Goal: Information Seeking & Learning: Learn about a topic

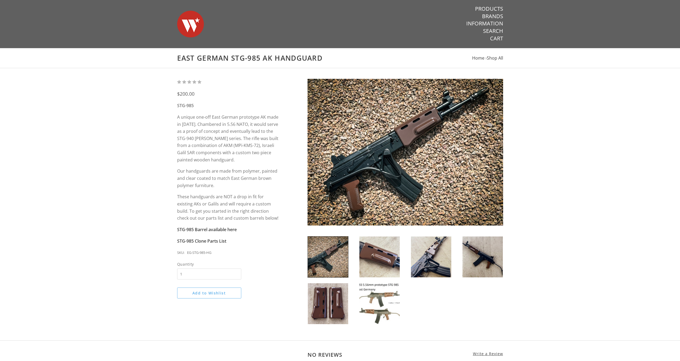
click at [182, 20] on img at bounding box center [190, 23] width 27 height 37
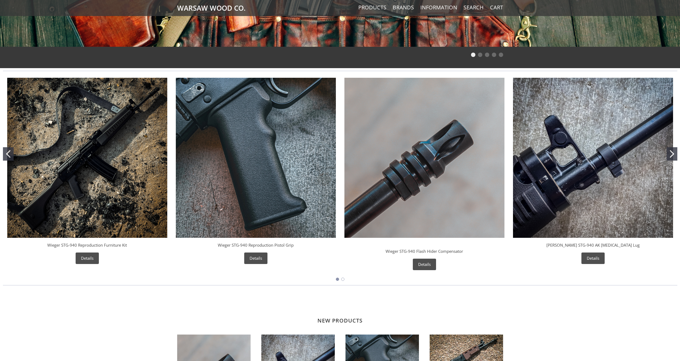
scroll to position [160, 0]
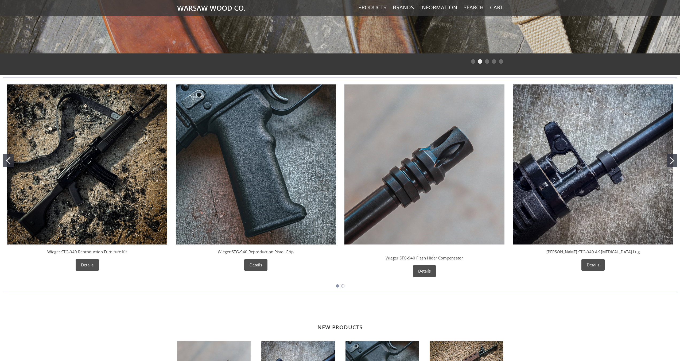
click at [108, 253] on link "Wieger STG-940 Reproduction Furniture Kit" at bounding box center [87, 251] width 80 height 5
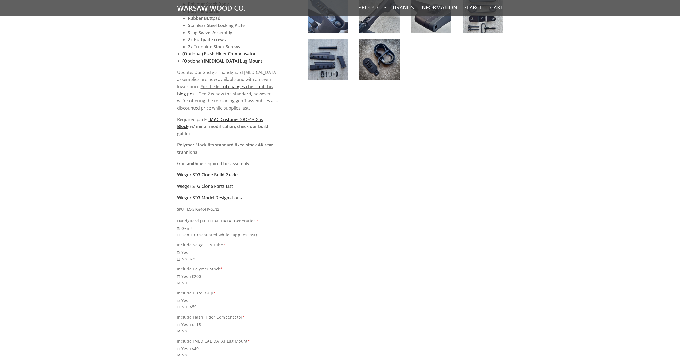
scroll to position [374, 0]
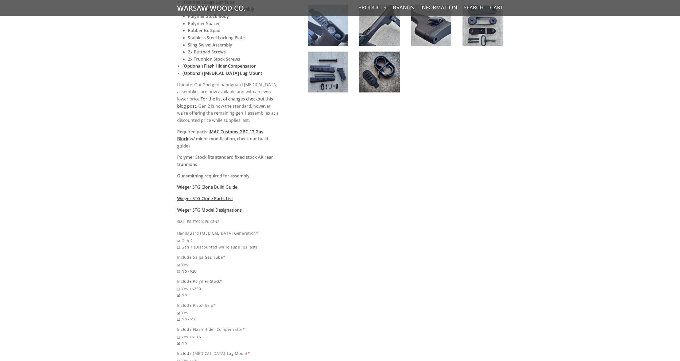
click at [184, 268] on span "No -$20" at bounding box center [228, 271] width 102 height 6
click at [184, 268] on input "No -$20" at bounding box center [214, 268] width 75 height 0
radio input "true"
click at [184, 262] on span "Yes" at bounding box center [228, 265] width 102 height 6
click at [184, 262] on input "Yes" at bounding box center [214, 262] width 75 height 0
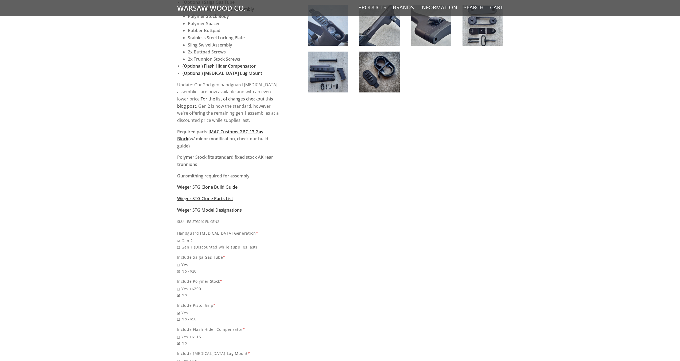
radio input "true"
click at [186, 286] on span "Yes +$200" at bounding box center [228, 289] width 102 height 6
click at [186, 286] on input "Yes +$200" at bounding box center [214, 286] width 75 height 0
radio input "true"
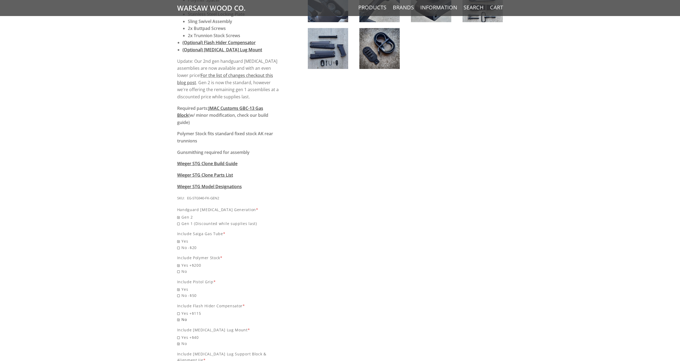
scroll to position [401, 0]
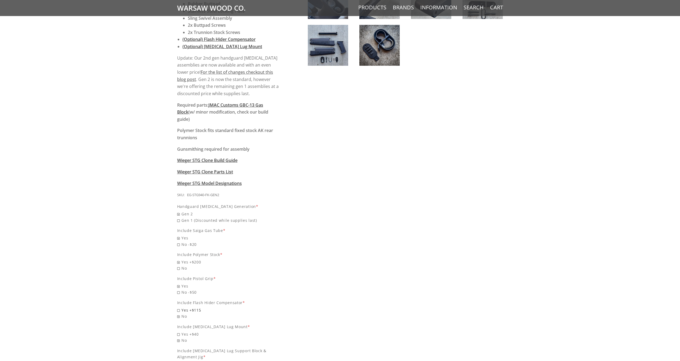
click at [192, 307] on span "Yes +$115" at bounding box center [228, 310] width 102 height 6
click at [192, 307] on input "Yes +$115" at bounding box center [214, 307] width 75 height 0
radio input "true"
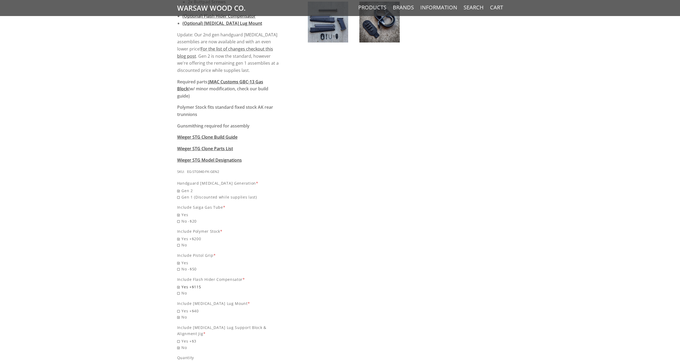
scroll to position [428, 0]
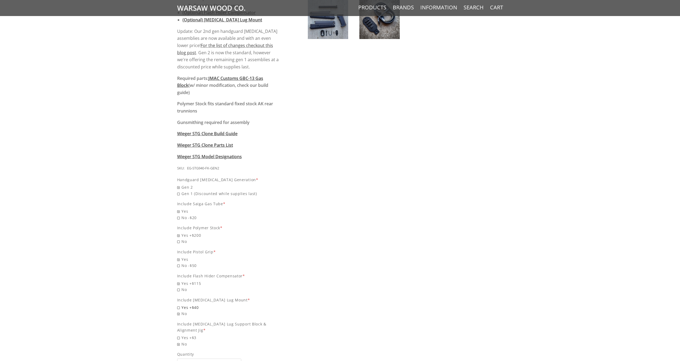
click at [194, 304] on span "Yes +$40" at bounding box center [228, 307] width 102 height 6
click at [194, 304] on input "Yes +$40" at bounding box center [214, 304] width 75 height 0
radio input "true"
click at [195, 335] on span "Yes +$3" at bounding box center [228, 338] width 102 height 6
click at [195, 335] on input "Yes +$3" at bounding box center [214, 335] width 75 height 0
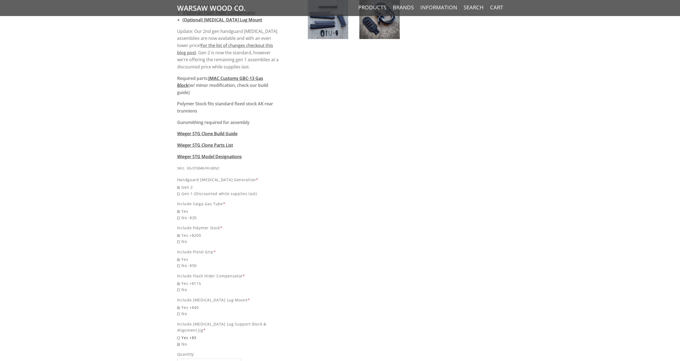
radio input "true"
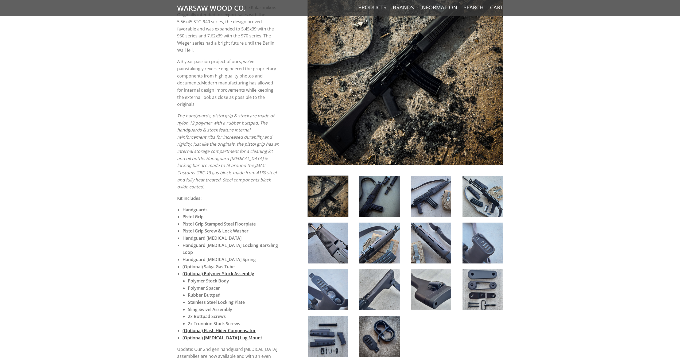
scroll to position [0, 0]
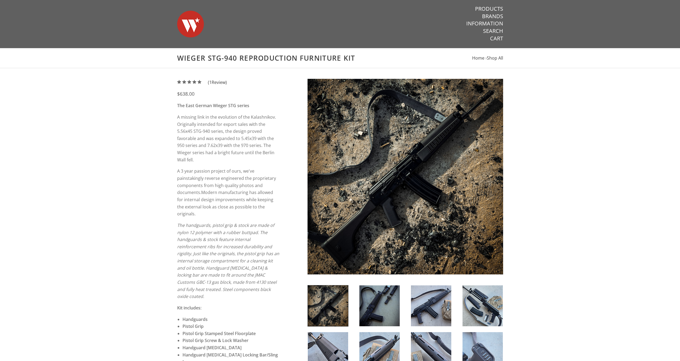
click at [333, 302] on img at bounding box center [328, 305] width 40 height 41
click at [362, 299] on img at bounding box center [379, 305] width 40 height 41
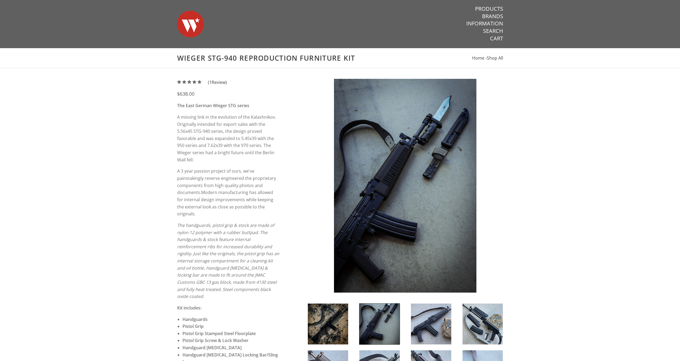
click at [406, 326] on div at bounding box center [431, 323] width 52 height 41
click at [428, 320] on img at bounding box center [431, 324] width 40 height 41
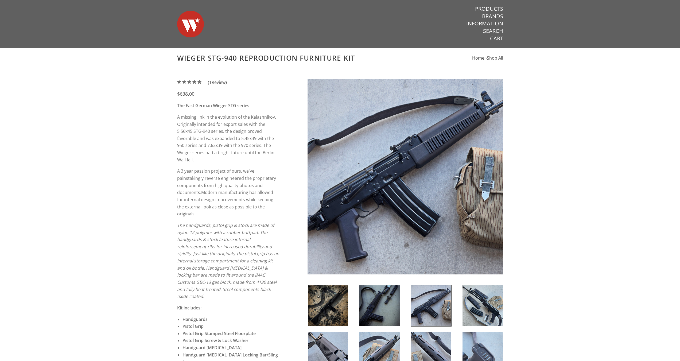
click at [472, 308] on img at bounding box center [483, 305] width 40 height 41
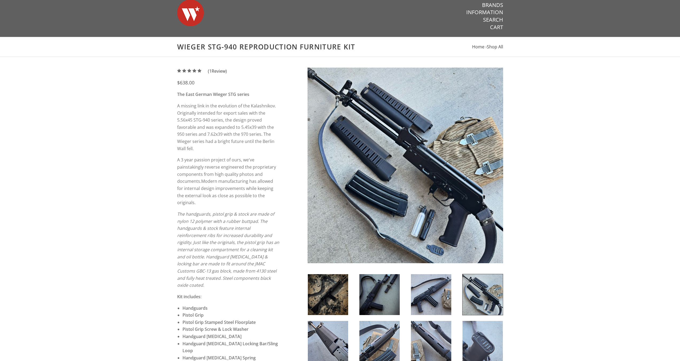
scroll to position [27, 0]
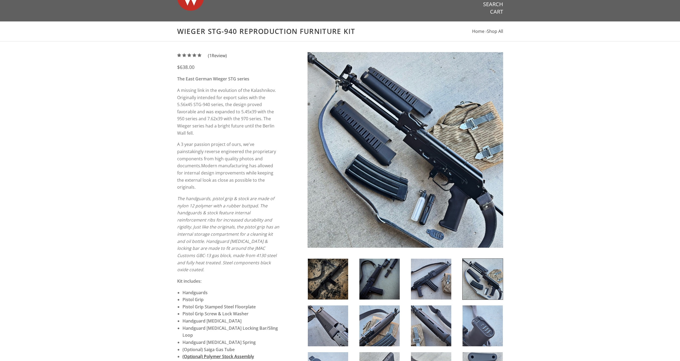
drag, startPoint x: 339, startPoint y: 330, endPoint x: 340, endPoint y: 334, distance: 4.4
click at [339, 330] on img at bounding box center [328, 326] width 40 height 41
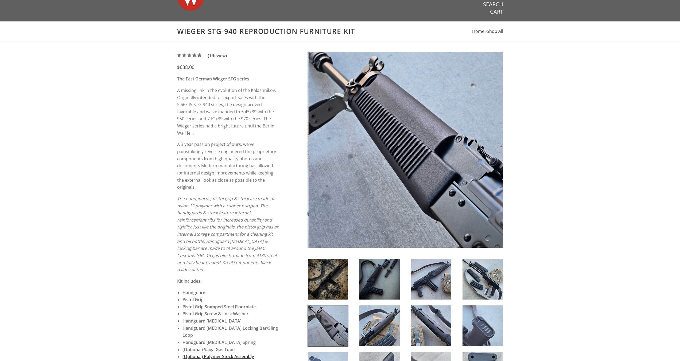
click at [392, 335] on img at bounding box center [379, 326] width 40 height 41
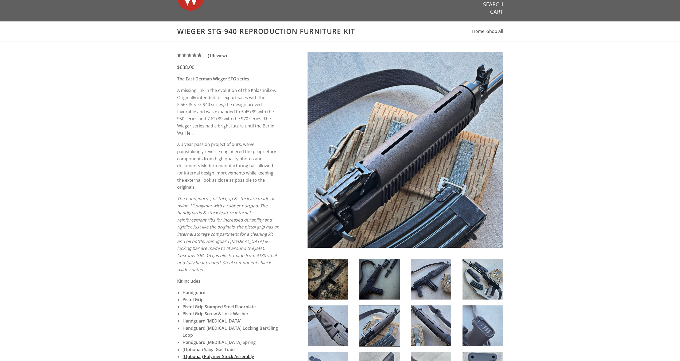
click at [420, 328] on img at bounding box center [431, 326] width 40 height 41
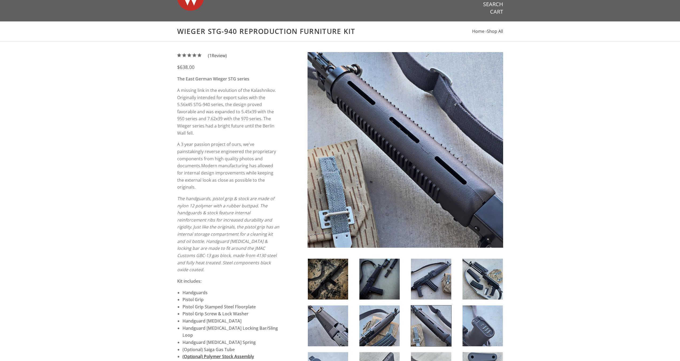
click at [473, 324] on img at bounding box center [483, 326] width 40 height 41
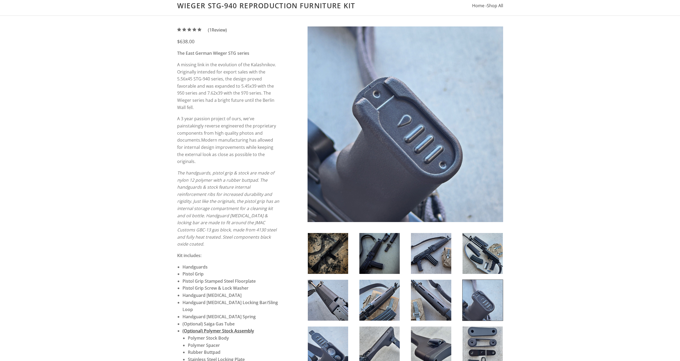
scroll to position [53, 0]
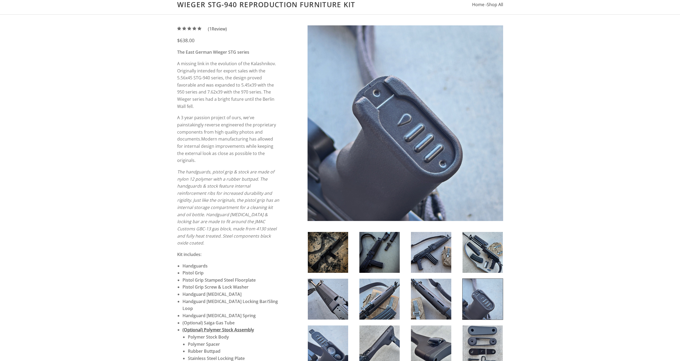
click at [342, 350] on img at bounding box center [328, 346] width 40 height 41
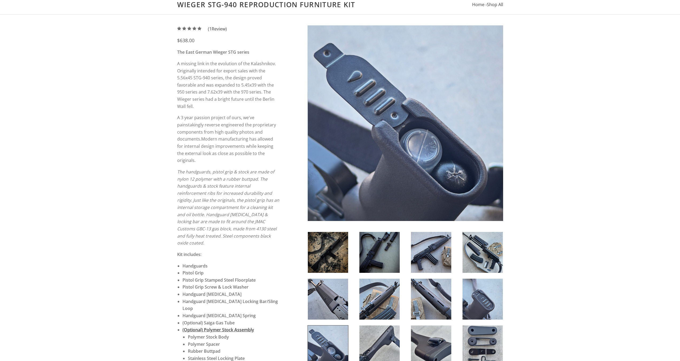
click at [341, 293] on img at bounding box center [328, 299] width 40 height 41
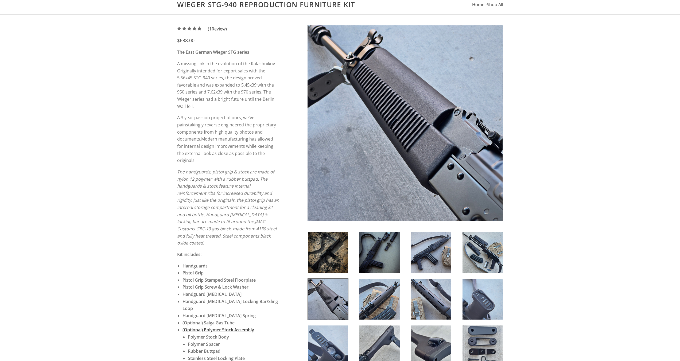
click at [384, 250] on img at bounding box center [379, 252] width 40 height 41
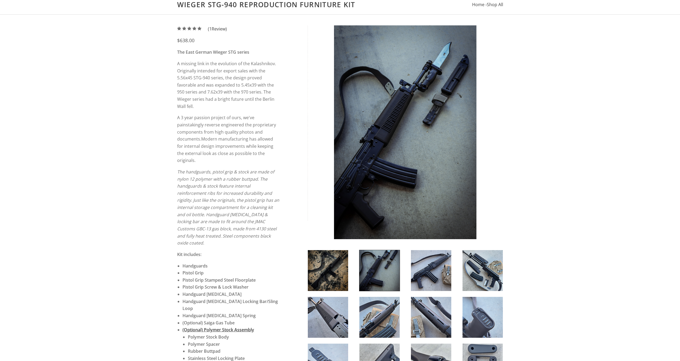
click at [352, 272] on div at bounding box center [328, 270] width 52 height 41
click at [339, 259] on img at bounding box center [328, 270] width 40 height 41
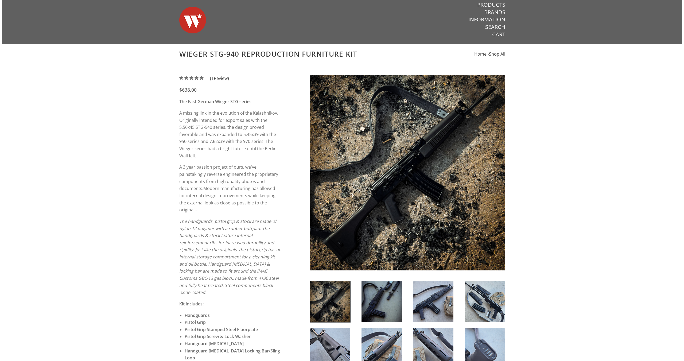
scroll to position [0, 0]
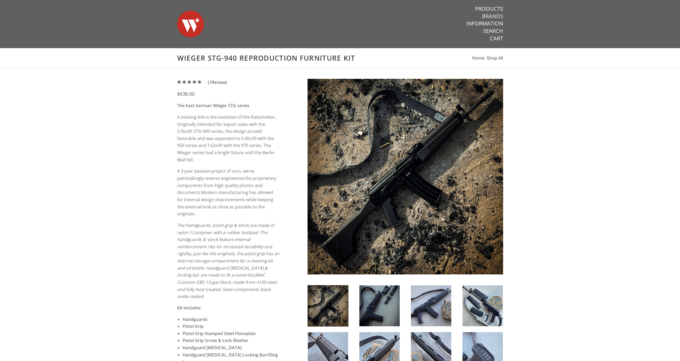
click at [495, 16] on link "Brands" at bounding box center [492, 16] width 21 height 7
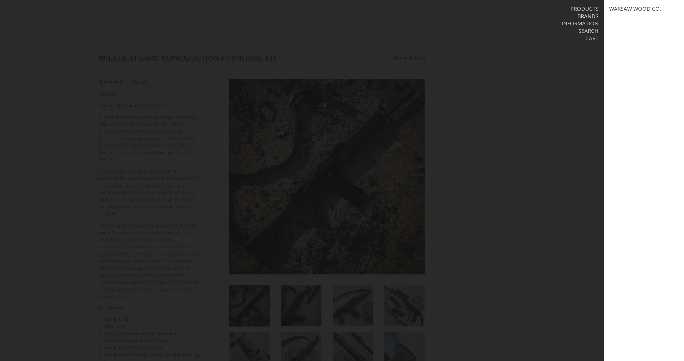
click at [551, 16] on li "Brands" at bounding box center [499, 16] width 200 height 7
click at [577, 10] on link "Products" at bounding box center [585, 8] width 28 height 7
click at [633, 30] on link "AK Furniture" at bounding box center [627, 31] width 37 height 7
click at [639, 71] on link "Wood Services" at bounding box center [630, 67] width 42 height 7
